Goal: Task Accomplishment & Management: Use online tool/utility

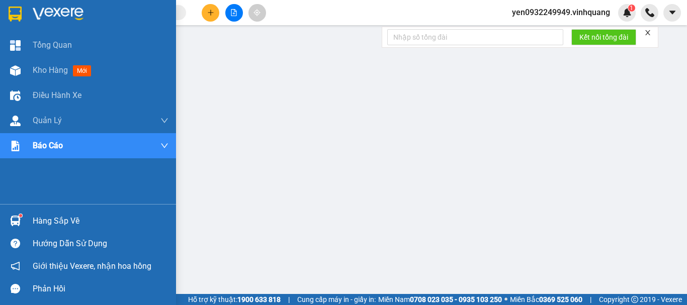
click at [55, 11] on img at bounding box center [58, 14] width 51 height 15
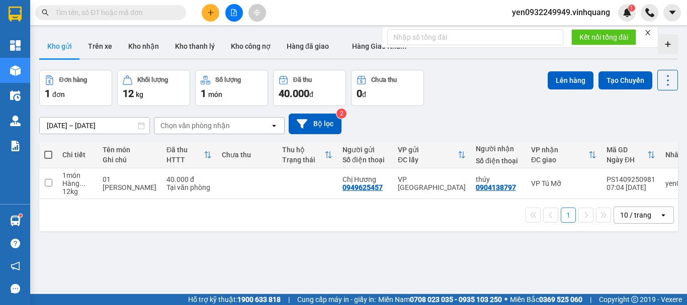
click at [45, 154] on span at bounding box center [48, 155] width 8 height 8
click at [48, 150] on input "checkbox" at bounding box center [48, 150] width 0 height 0
checkbox input "true"
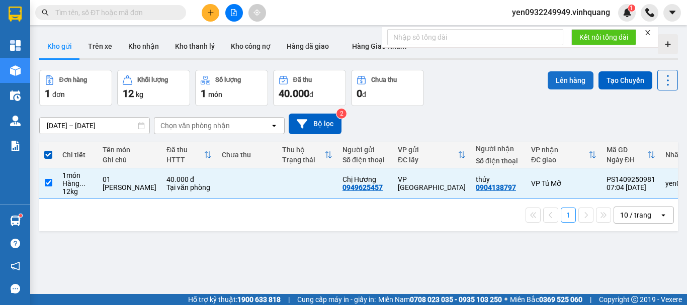
click at [563, 80] on button "Lên hàng" at bounding box center [571, 80] width 46 height 18
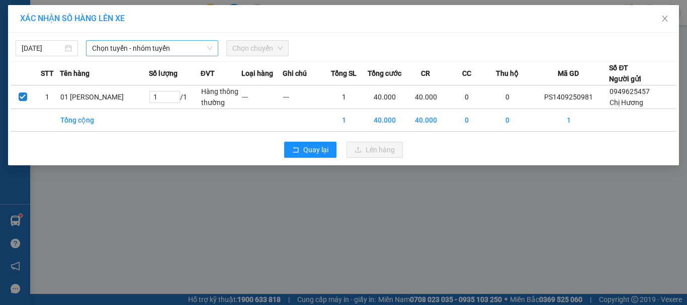
click at [108, 49] on span "Chọn tuyến - nhóm tuyến" at bounding box center [152, 48] width 120 height 15
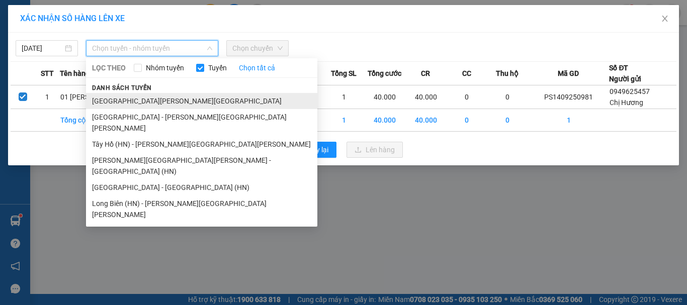
click at [110, 103] on li "[GEOGRAPHIC_DATA][PERSON_NAME][GEOGRAPHIC_DATA]" at bounding box center [201, 101] width 231 height 16
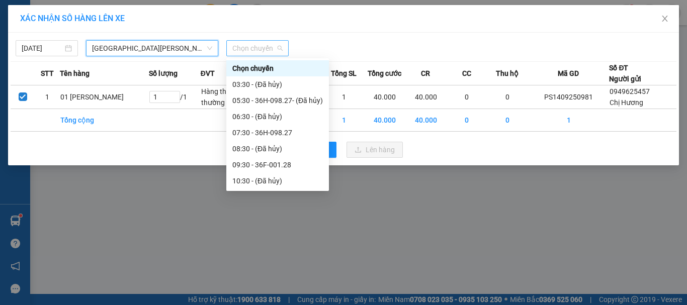
click at [263, 52] on span "Chọn chuyến" at bounding box center [257, 48] width 50 height 15
click at [262, 135] on div "07:30 - 36H-098.27" at bounding box center [277, 132] width 91 height 11
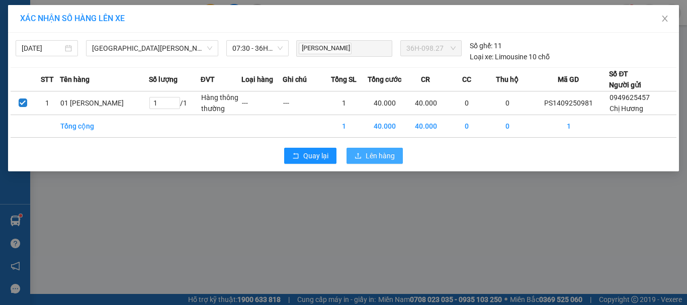
click at [381, 156] on span "Lên hàng" at bounding box center [380, 155] width 29 height 11
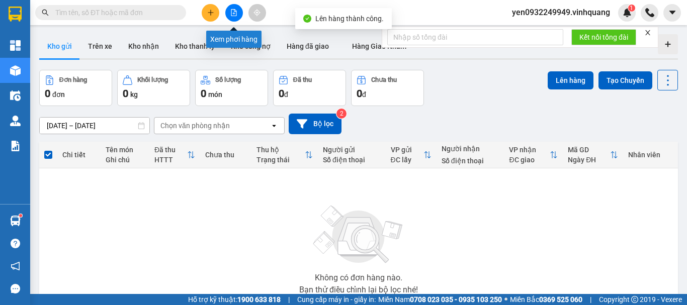
click at [233, 13] on icon "file-add" at bounding box center [233, 12] width 7 height 7
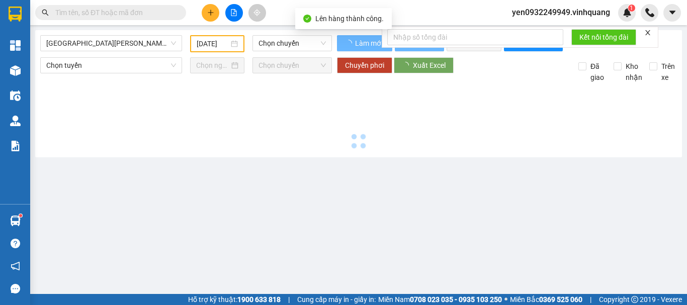
type input "[DATE]"
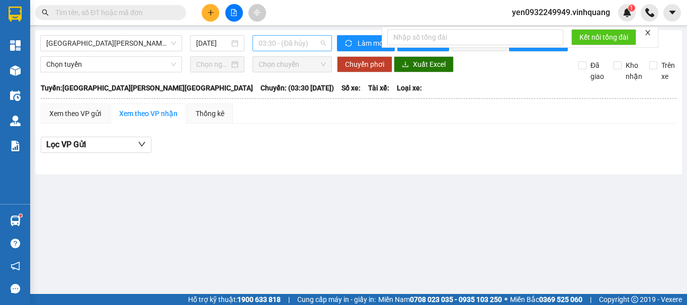
click at [313, 43] on span "03:30 - (Đã hủy)" at bounding box center [292, 43] width 67 height 15
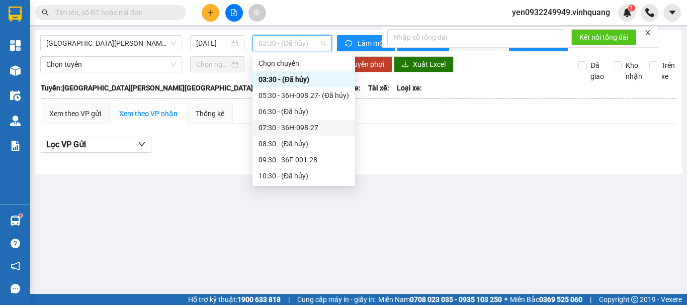
click at [306, 128] on div "07:30 - 36H-098.27" at bounding box center [304, 127] width 91 height 11
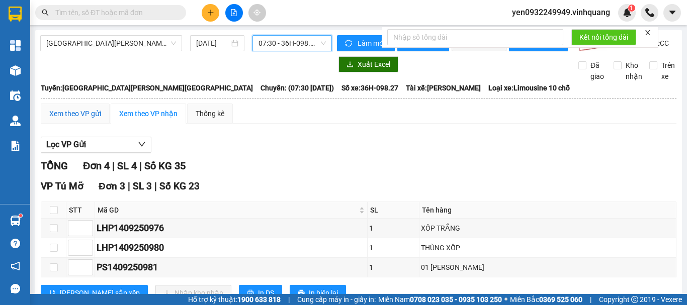
click at [73, 119] on div "Xem theo VP gửi" at bounding box center [75, 113] width 52 height 11
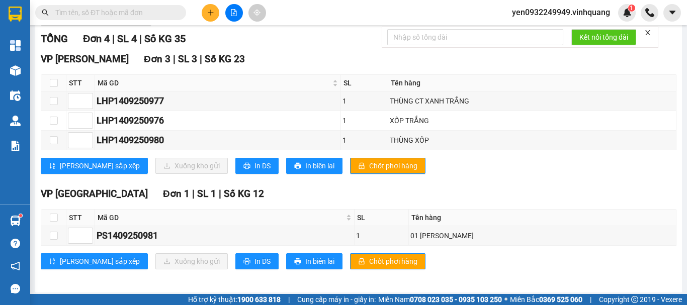
scroll to position [139, 0]
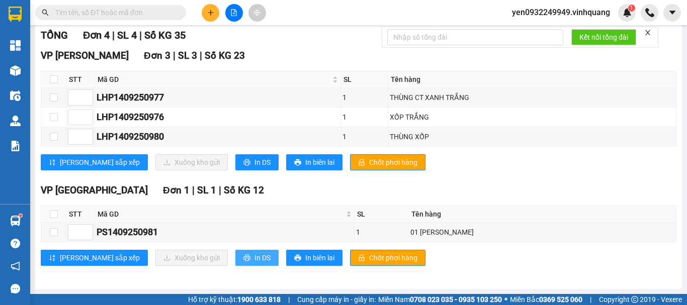
click at [255, 258] on span "In DS" at bounding box center [263, 258] width 16 height 11
